Goal: Task Accomplishment & Management: Use online tool/utility

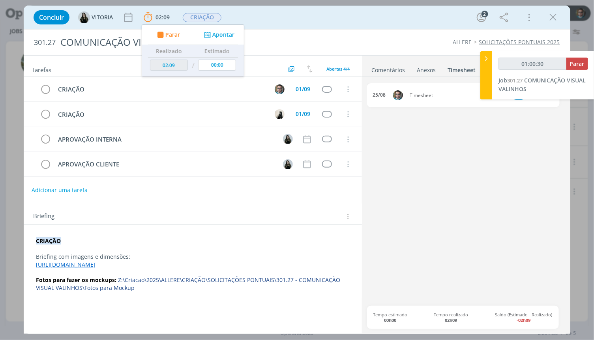
type input "01:00:31"
click at [571, 64] on span "Parar" at bounding box center [577, 64] width 15 height 8
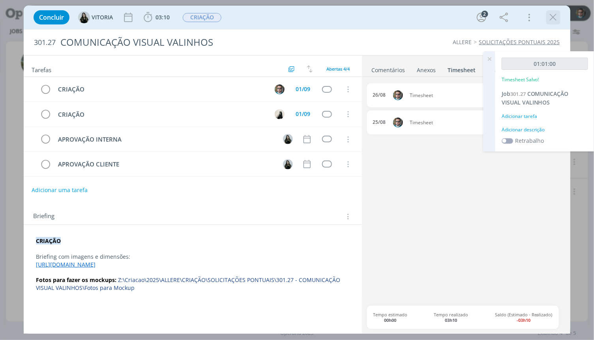
click at [558, 19] on icon "dialog" at bounding box center [554, 17] width 12 height 12
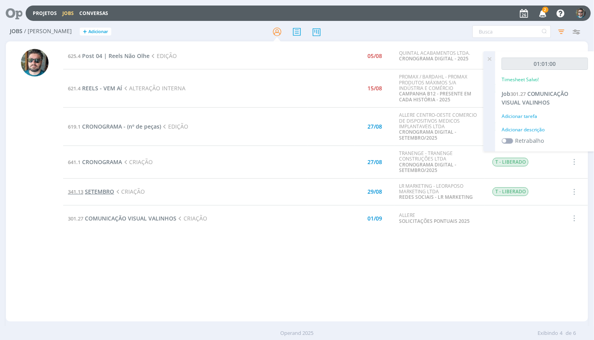
click at [111, 193] on span "SETEMBRO" at bounding box center [99, 192] width 29 height 8
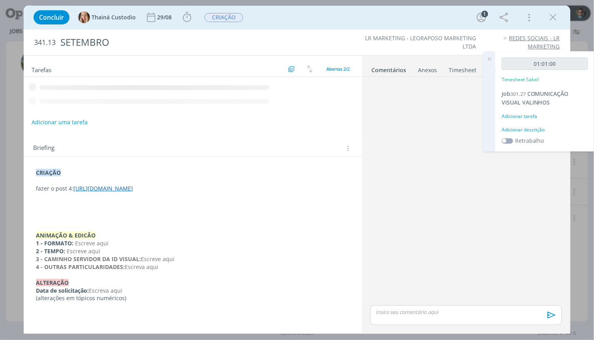
click at [128, 190] on link "[URL][DOMAIN_NAME]" at bounding box center [103, 189] width 60 height 8
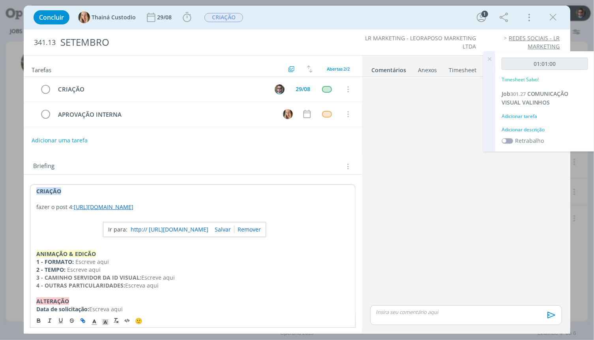
click at [172, 232] on link "http:// [URL][DOMAIN_NAME]" at bounding box center [170, 230] width 78 height 10
drag, startPoint x: 192, startPoint y: 218, endPoint x: 75, endPoint y: 207, distance: 117.1
click at [75, 207] on p "fazer o post 4: [URL][DOMAIN_NAME]" at bounding box center [192, 207] width 313 height 8
copy link "[URL][DOMAIN_NAME]"
click at [550, 15] on icon "dialog" at bounding box center [554, 17] width 12 height 12
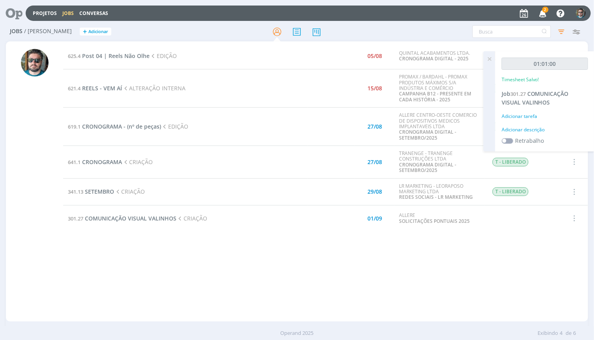
click at [546, 13] on icon "button" at bounding box center [543, 12] width 14 height 13
